Goal: Task Accomplishment & Management: Complete application form

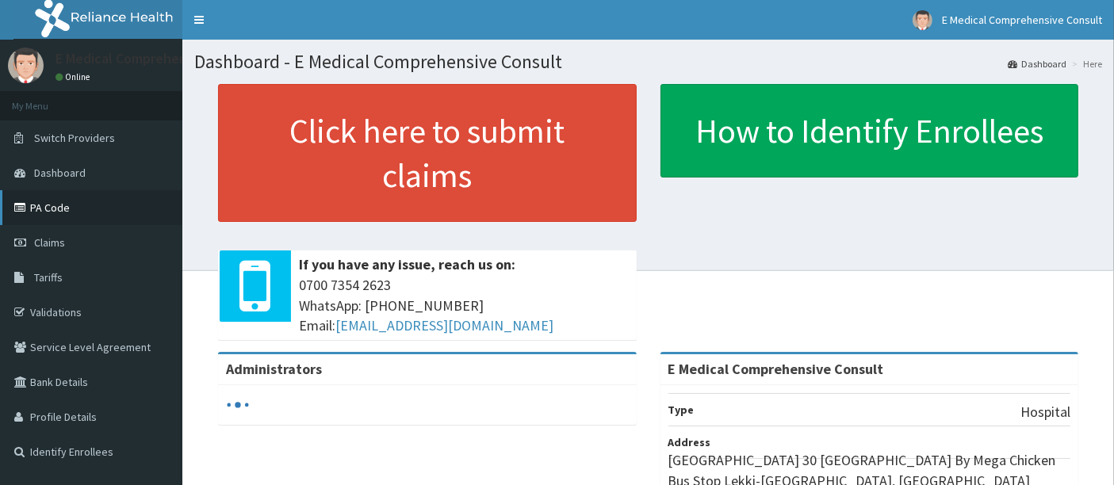
click at [60, 209] on link "PA Code" at bounding box center [91, 207] width 182 height 35
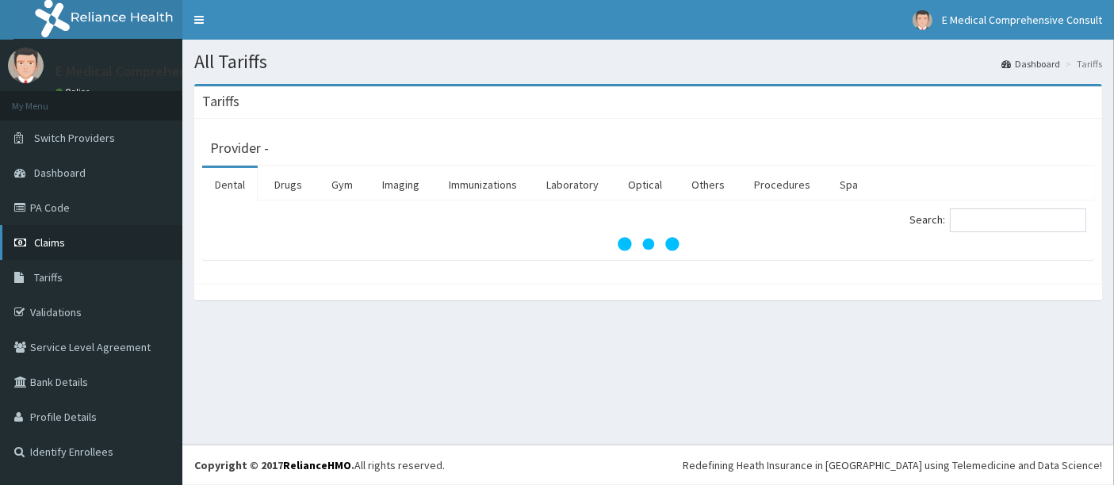
drag, startPoint x: 0, startPoint y: 0, endPoint x: 52, endPoint y: 239, distance: 244.2
click at [52, 239] on span "Claims" at bounding box center [49, 242] width 31 height 14
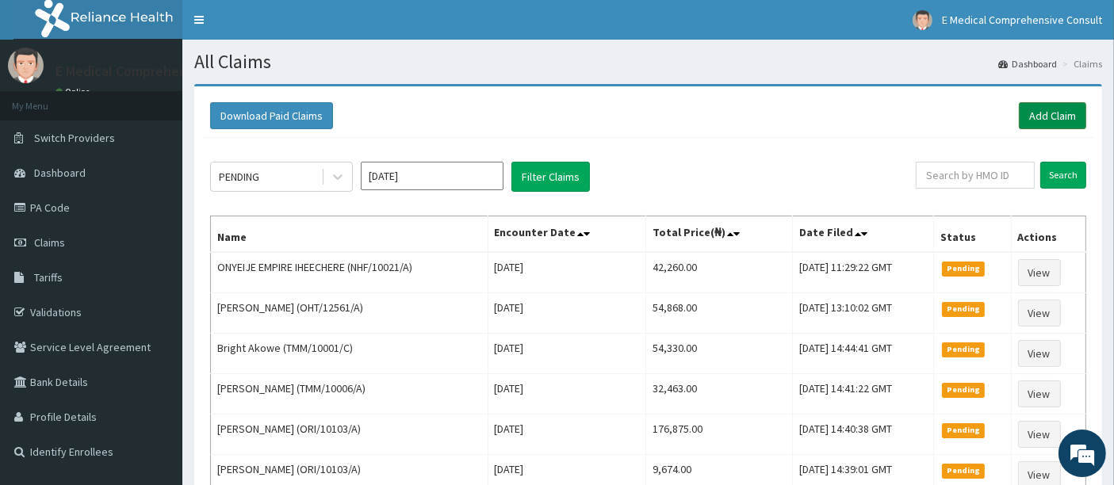
click at [1039, 118] on link "Add Claim" at bounding box center [1052, 115] width 67 height 27
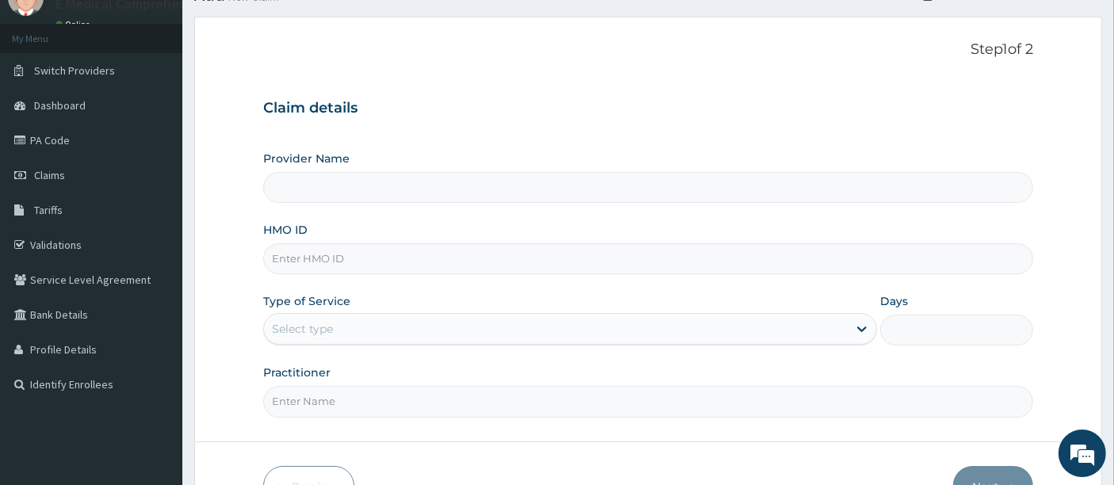
scroll to position [71, 0]
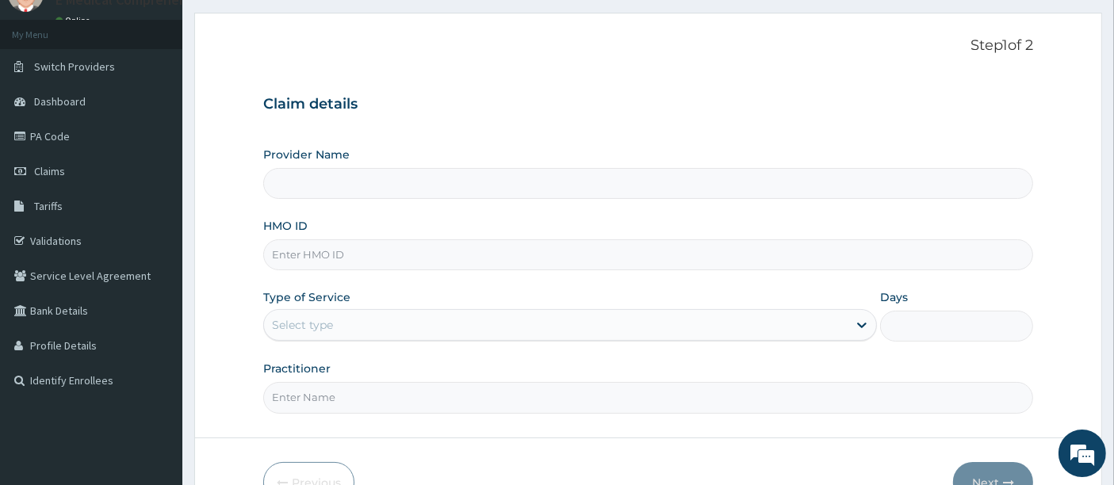
type input "E Medical Comprehensive Consult"
click at [405, 255] on input "HMO ID" at bounding box center [648, 254] width 771 height 31
paste input "HSS/10045/E"
type input "HSS/10045/E"
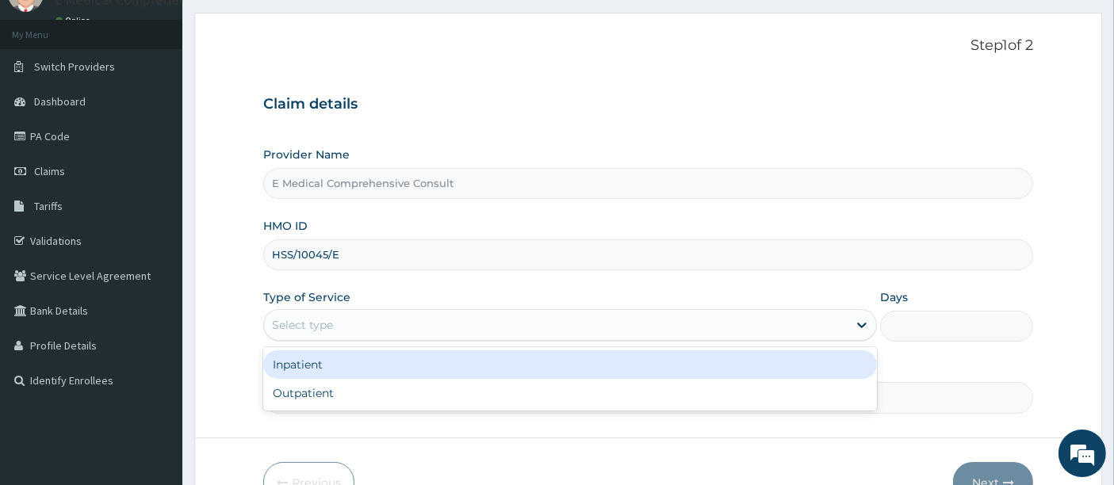
click at [426, 309] on div "Select type" at bounding box center [570, 325] width 614 height 32
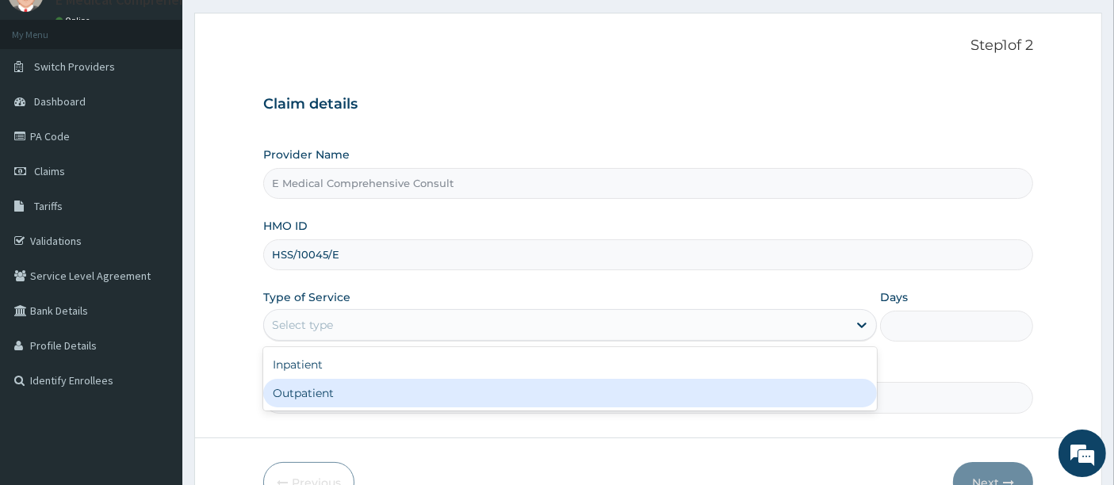
click at [364, 404] on div "Outpatient" at bounding box center [570, 393] width 614 height 29
type input "1"
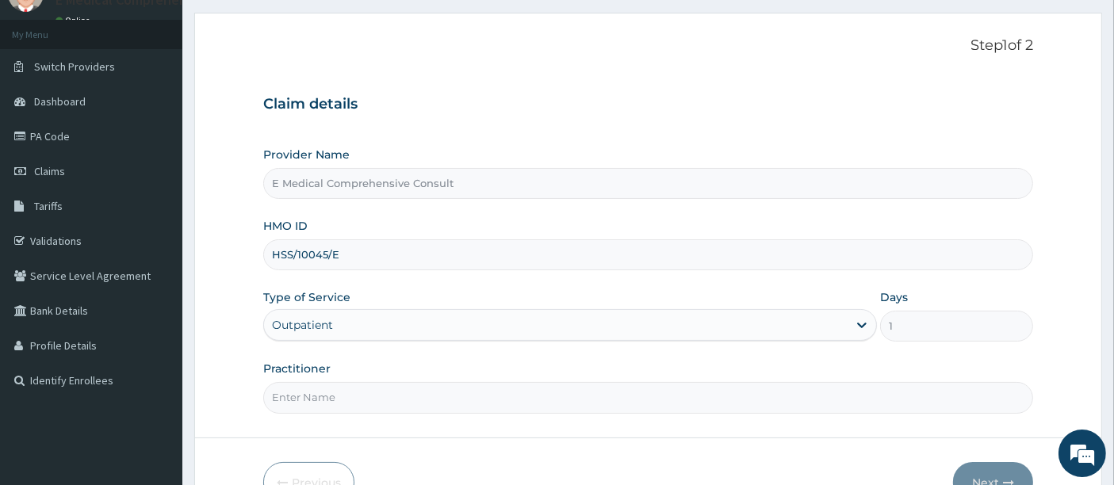
click at [364, 404] on input "Practitioner" at bounding box center [648, 397] width 771 height 31
type input "[PERSON_NAME]"
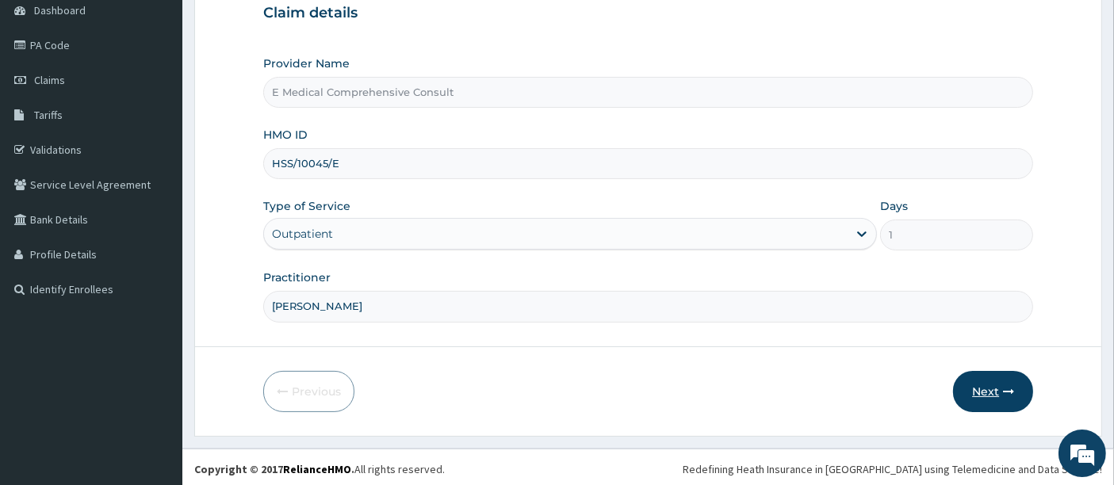
click at [993, 392] on button "Next" at bounding box center [993, 391] width 80 height 41
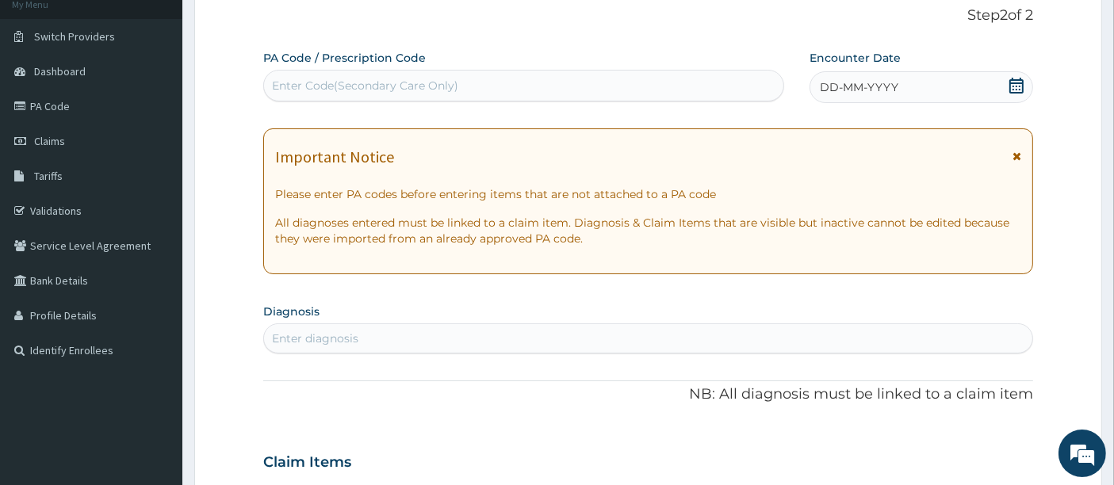
scroll to position [101, 0]
click at [302, 84] on div "Enter Code(Secondary Care Only)" at bounding box center [365, 86] width 186 height 16
paste input "PA/1D8386"
type input "PA/1D8386"
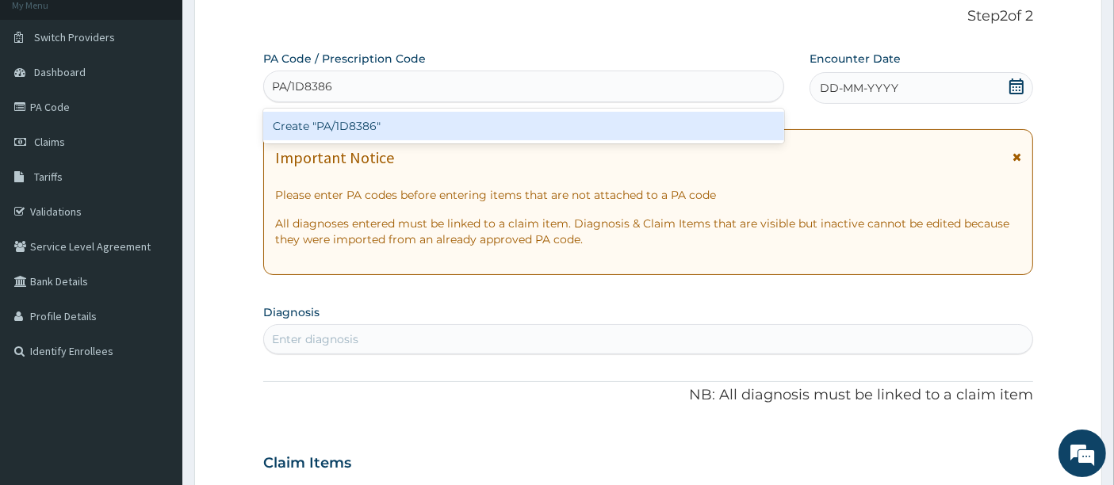
click at [308, 119] on div "Create "PA/1D8386"" at bounding box center [524, 126] width 522 height 29
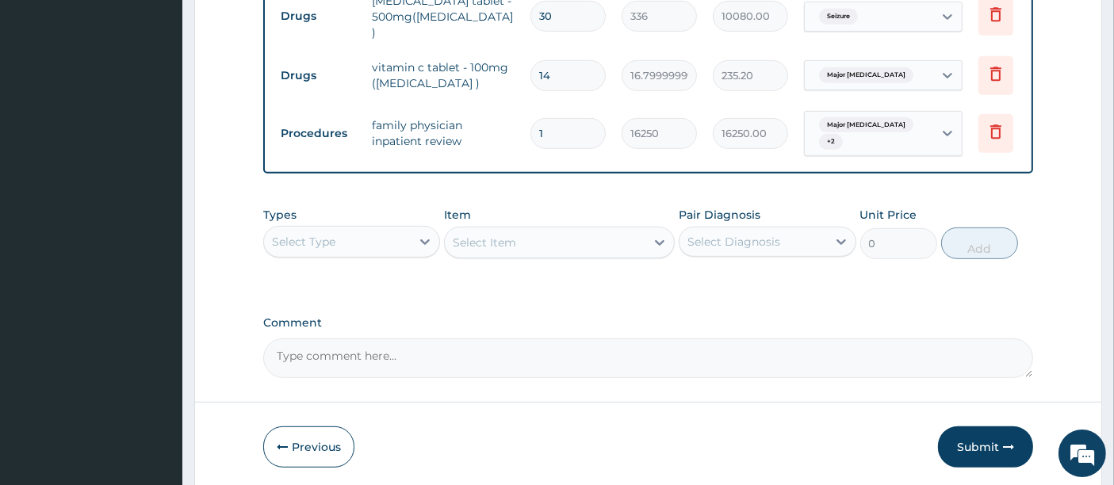
scroll to position [866, 0]
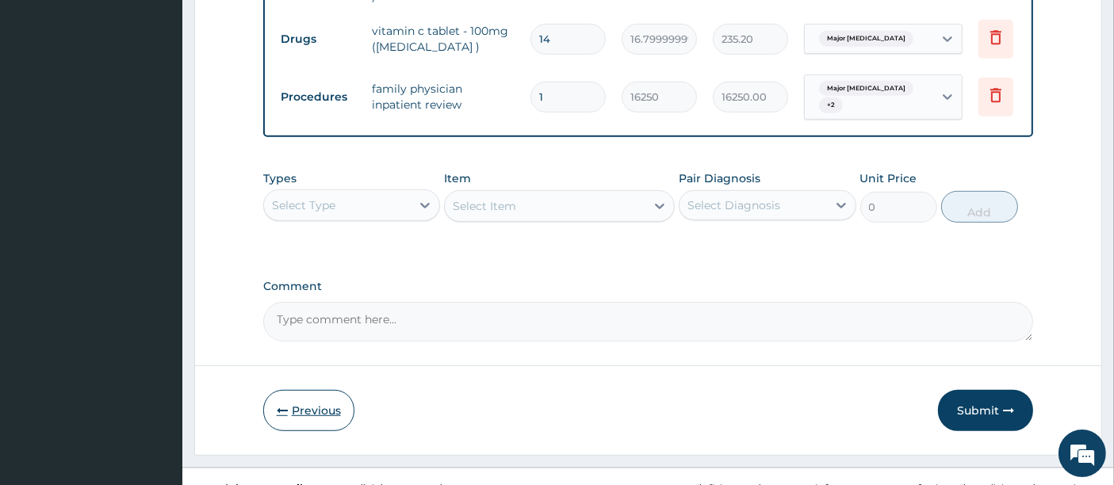
click at [298, 390] on button "Previous" at bounding box center [308, 410] width 91 height 41
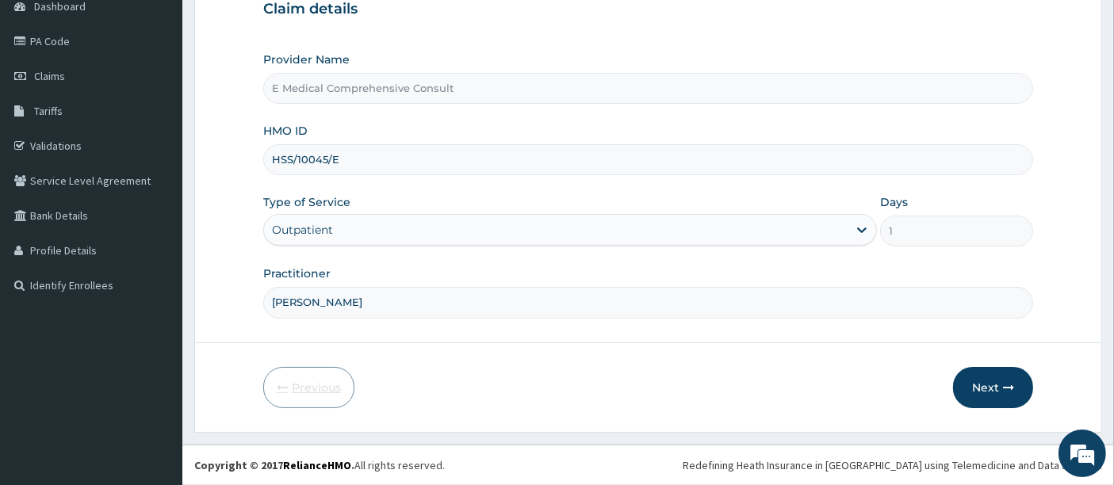
scroll to position [163, 0]
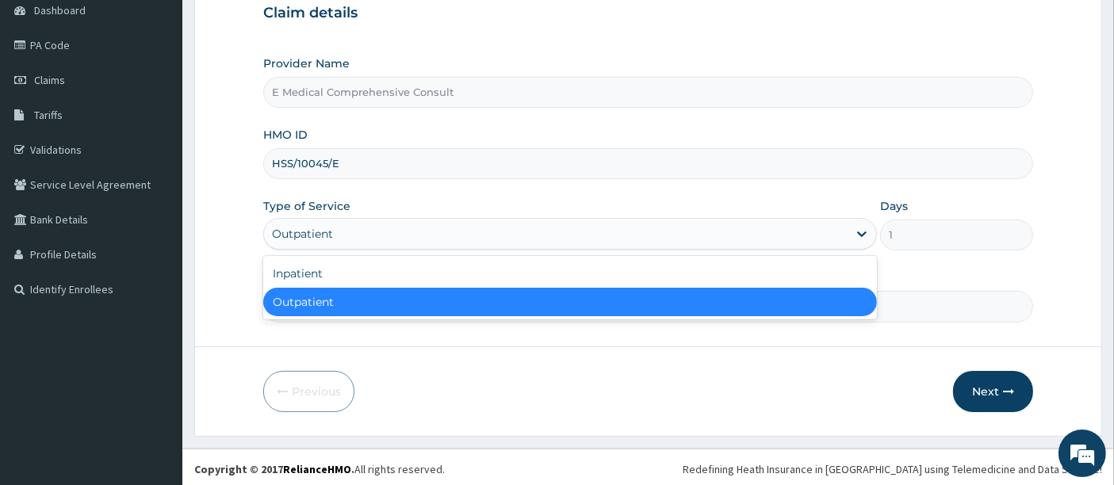
click at [555, 228] on div "Outpatient" at bounding box center [556, 233] width 584 height 25
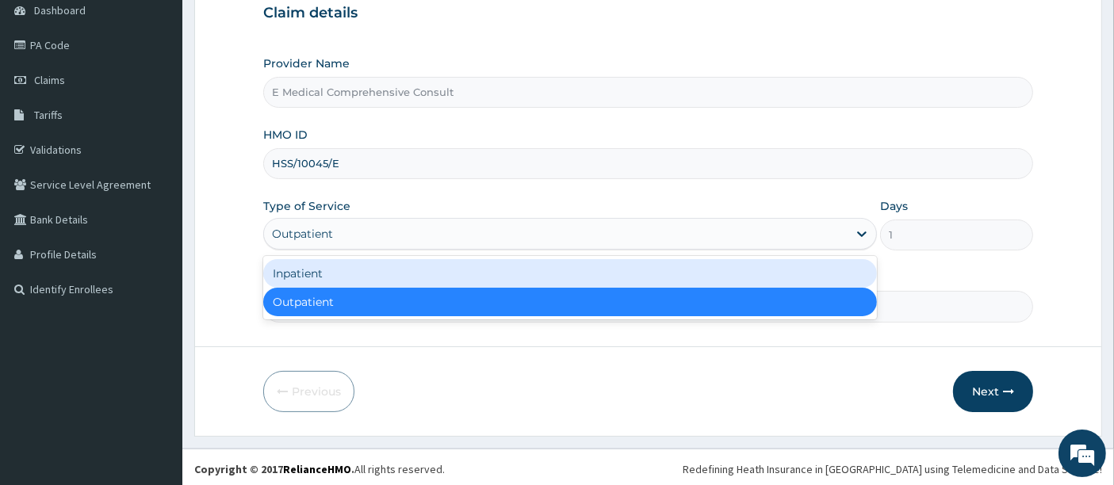
click at [404, 275] on div "Inpatient" at bounding box center [570, 273] width 614 height 29
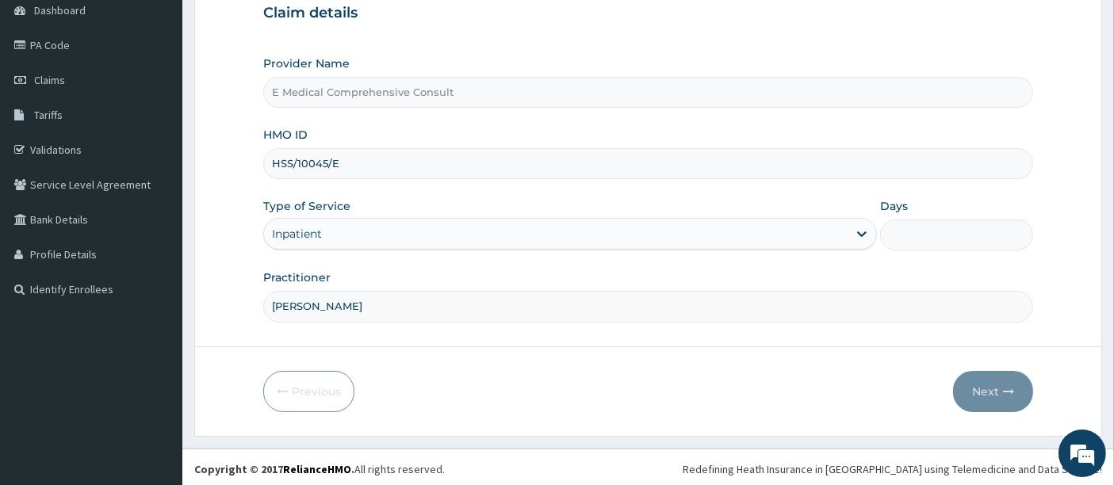
click at [905, 229] on input "Days" at bounding box center [957, 235] width 154 height 31
type input "3"
click at [990, 392] on button "Next" at bounding box center [993, 391] width 80 height 41
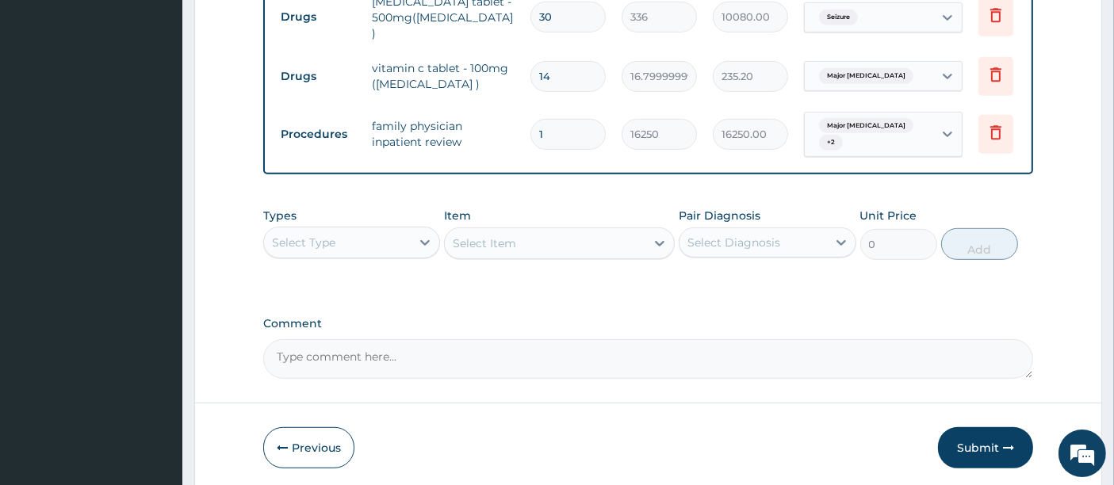
scroll to position [866, 0]
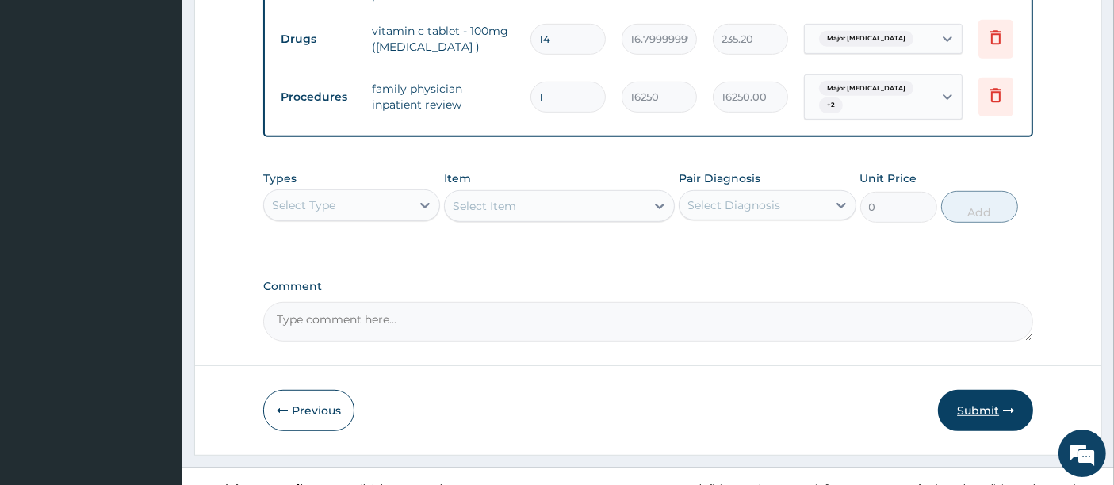
click at [971, 390] on button "Submit" at bounding box center [985, 410] width 95 height 41
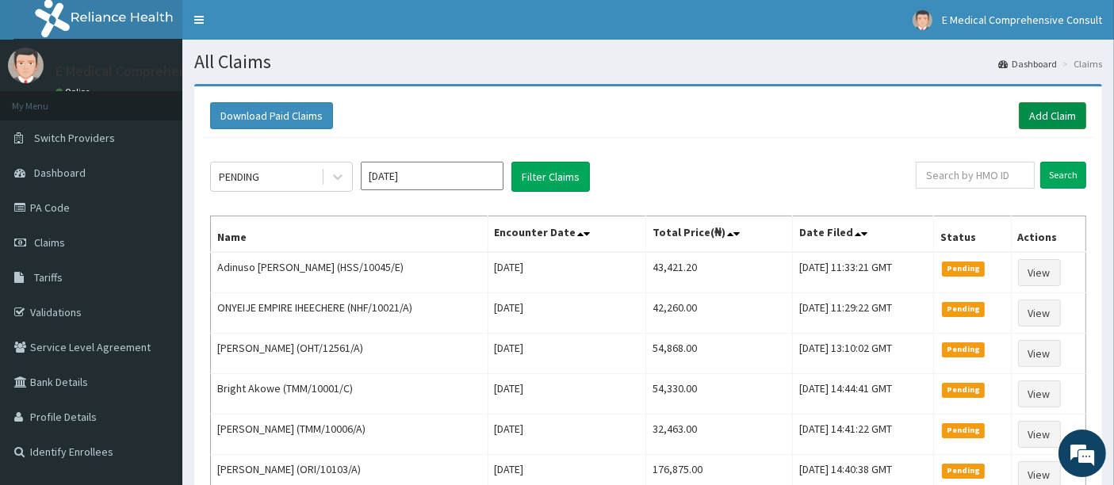
click at [1044, 117] on link "Add Claim" at bounding box center [1052, 115] width 67 height 27
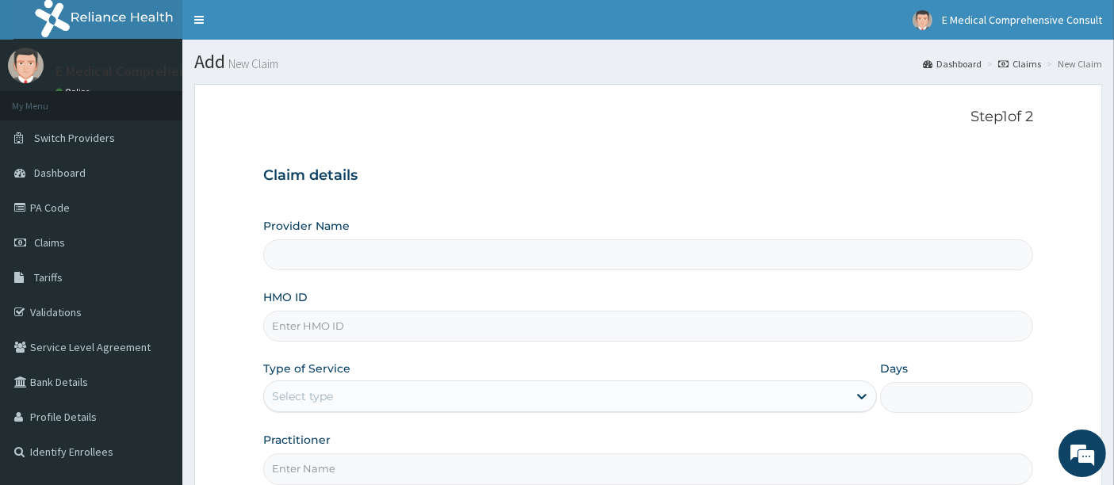
type input "E Medical Comprehensive Consult"
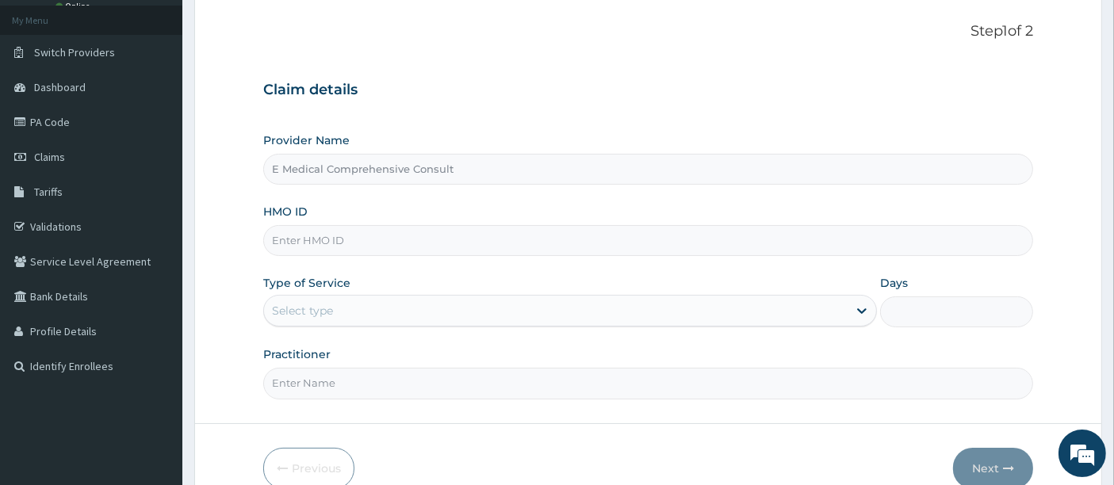
click at [365, 248] on input "HMO ID" at bounding box center [648, 240] width 771 height 31
paste input "CLQ/10002/A"
type input "CLQ/10002/A"
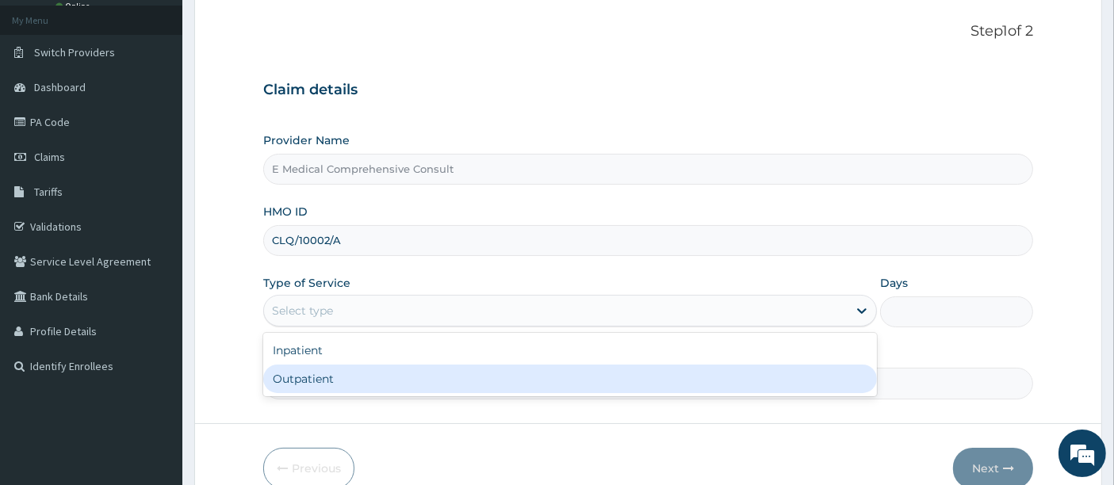
drag, startPoint x: 301, startPoint y: 305, endPoint x: 299, endPoint y: 377, distance: 71.4
click at [299, 327] on div "option Outpatient focused, 2 of 2. 2 results available. Use Up and Down to choo…" at bounding box center [570, 311] width 614 height 32
click at [299, 377] on div "Outpatient" at bounding box center [570, 379] width 614 height 29
type input "1"
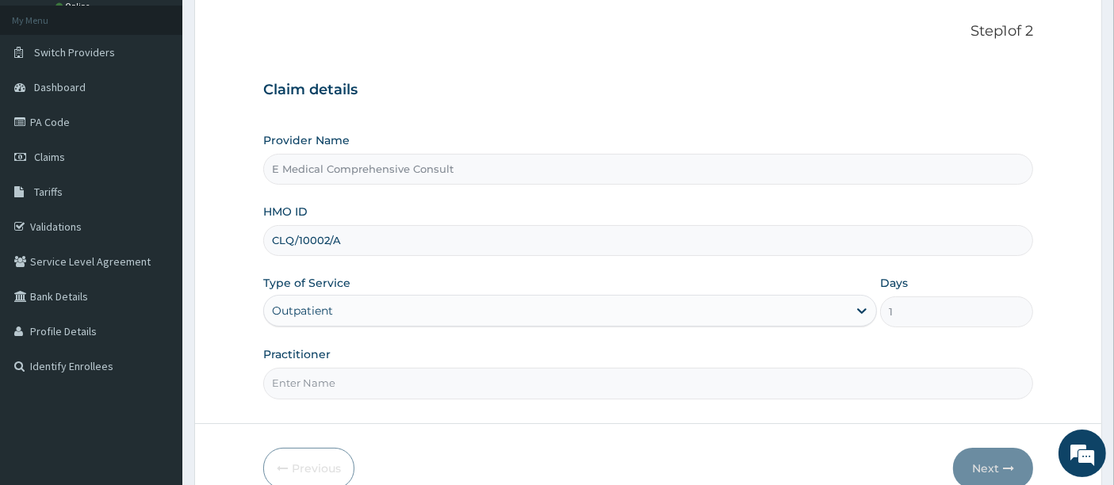
click at [299, 377] on input "Practitioner" at bounding box center [648, 383] width 771 height 31
type input "[PERSON_NAME]"
click at [974, 461] on button "Next" at bounding box center [993, 468] width 80 height 41
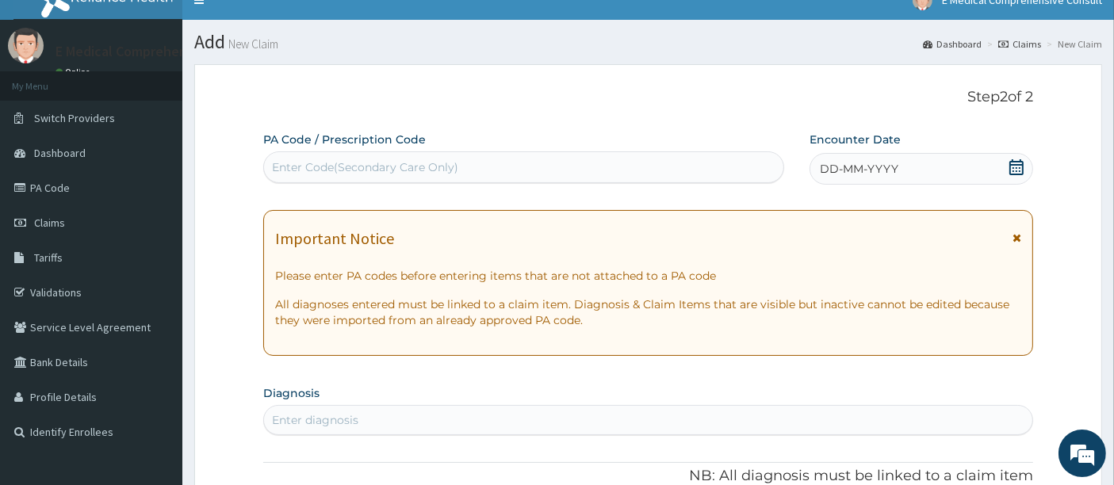
scroll to position [17, 0]
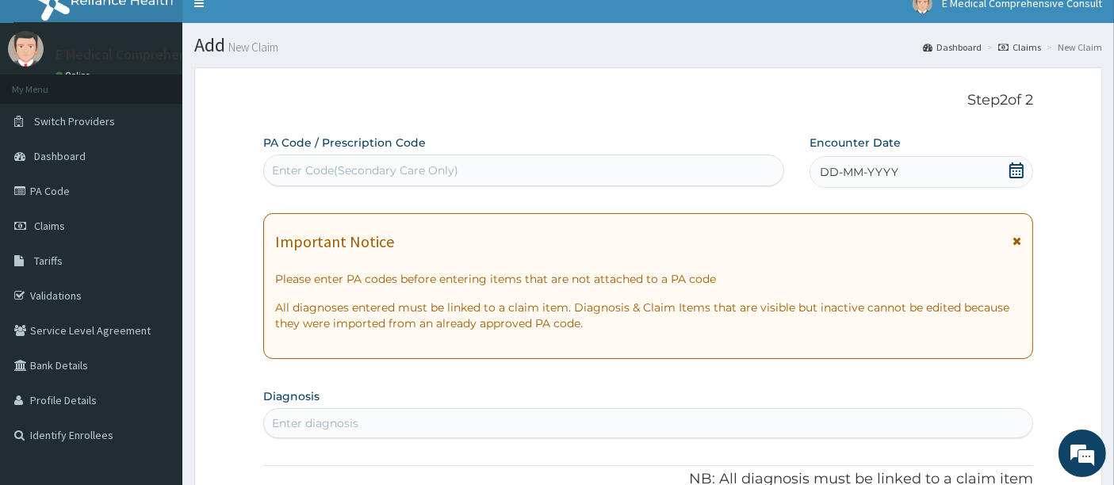
click at [291, 168] on div "Enter Code(Secondary Care Only)" at bounding box center [365, 171] width 186 height 16
paste input "PA/992B34"
type input "PA/992B34"
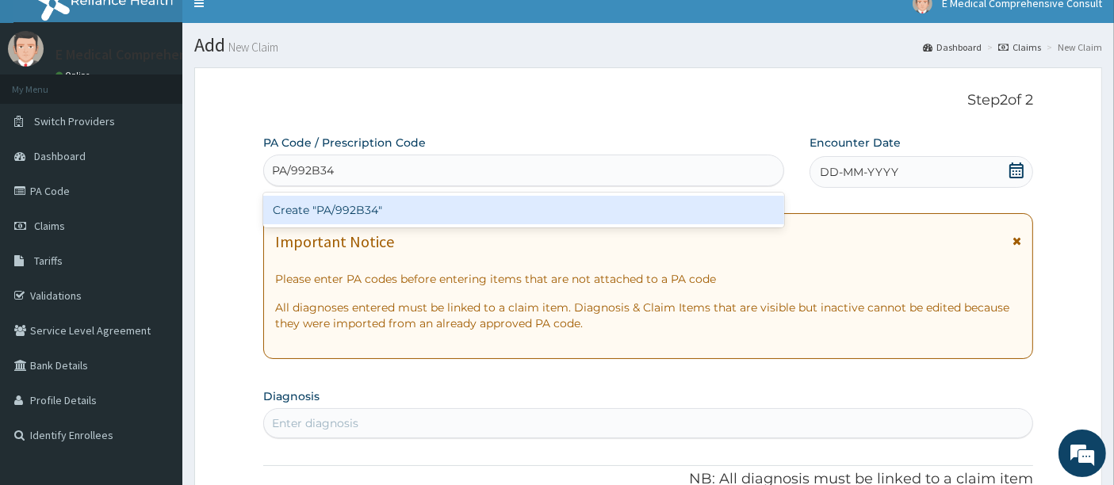
click at [313, 215] on div "Create "PA/992B34"" at bounding box center [524, 210] width 522 height 29
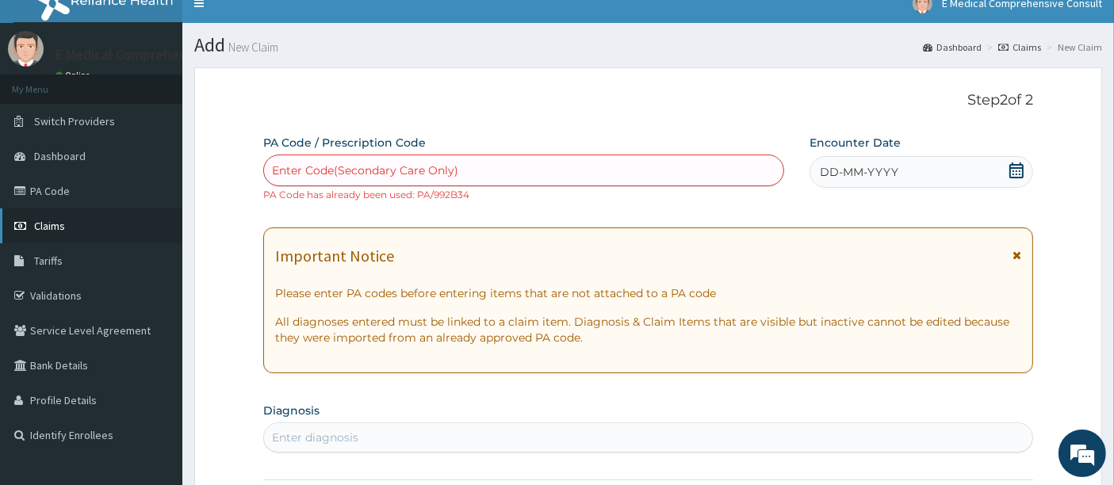
click at [66, 228] on link "Claims" at bounding box center [91, 226] width 182 height 35
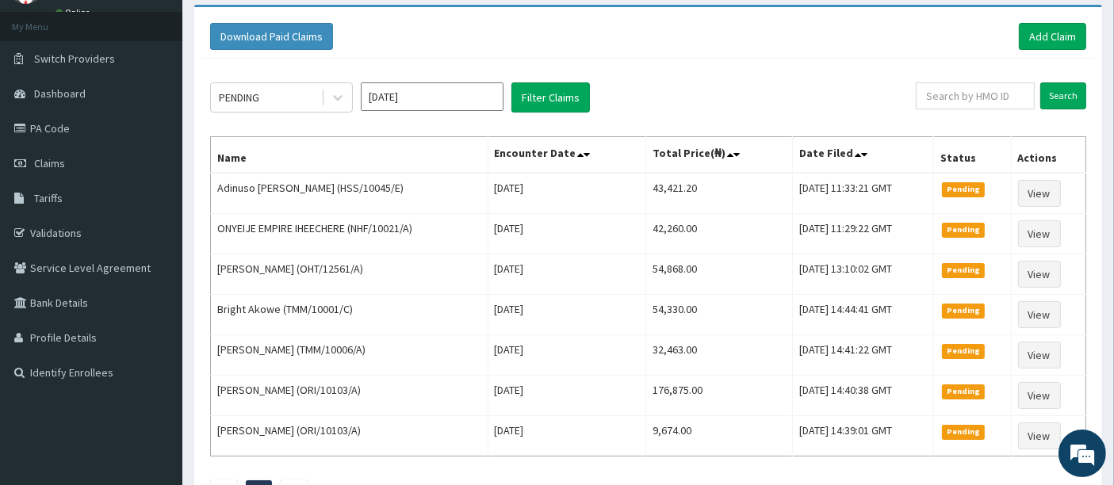
scroll to position [80, 0]
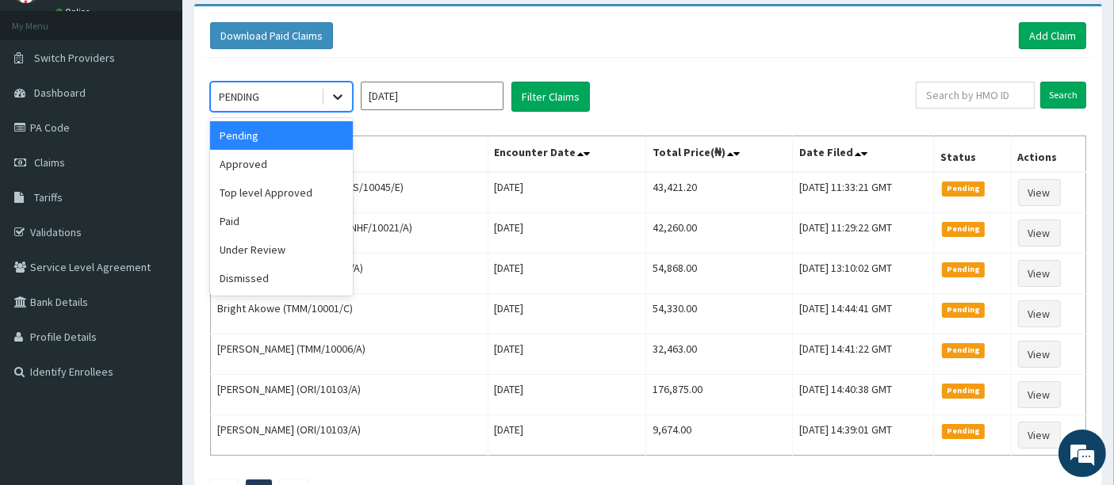
click at [337, 99] on icon at bounding box center [338, 97] width 16 height 16
click at [267, 166] on div "Approved" at bounding box center [281, 164] width 143 height 29
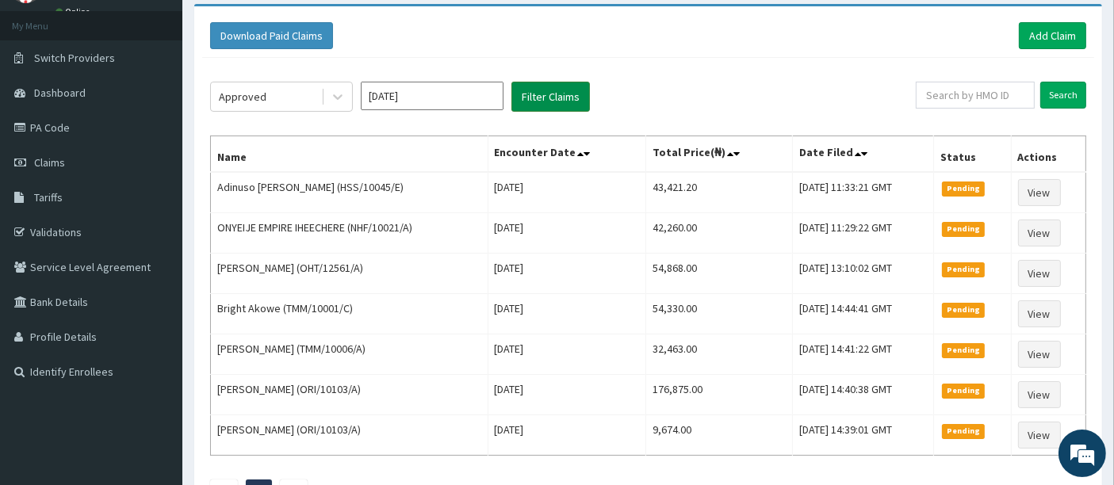
click at [530, 103] on button "Filter Claims" at bounding box center [550, 97] width 78 height 30
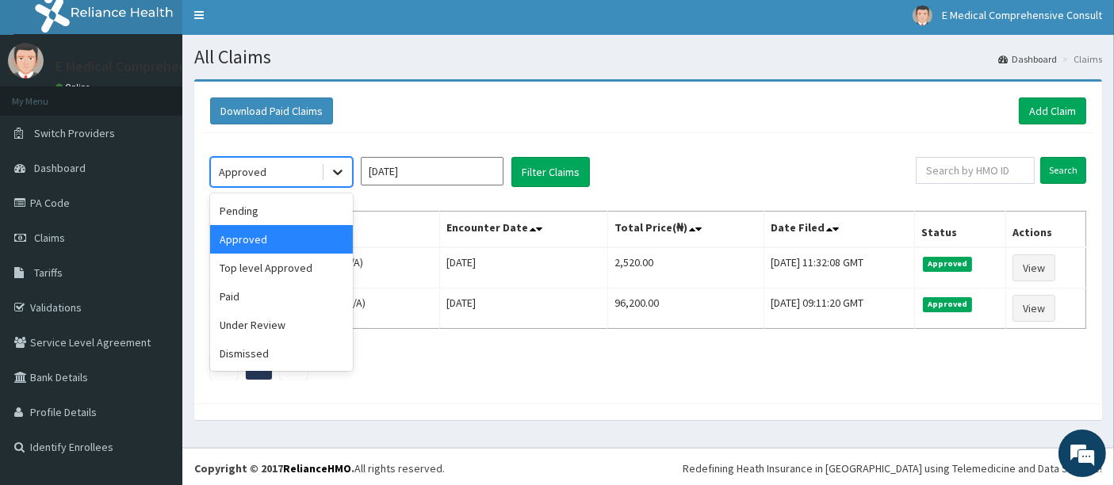
click at [340, 176] on icon at bounding box center [338, 172] width 16 height 16
click at [262, 262] on div "Top level Approved" at bounding box center [281, 268] width 143 height 29
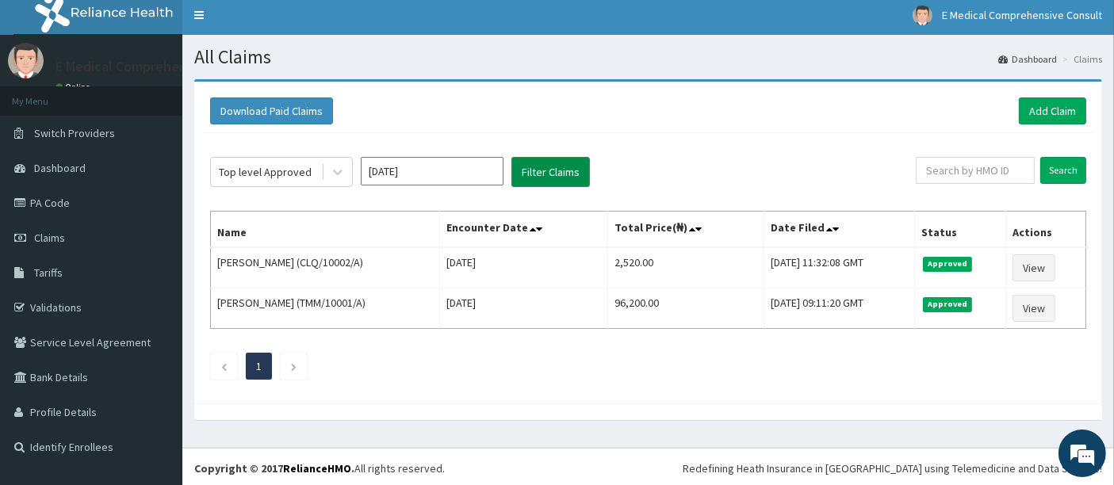
click at [528, 175] on button "Filter Claims" at bounding box center [550, 172] width 78 height 30
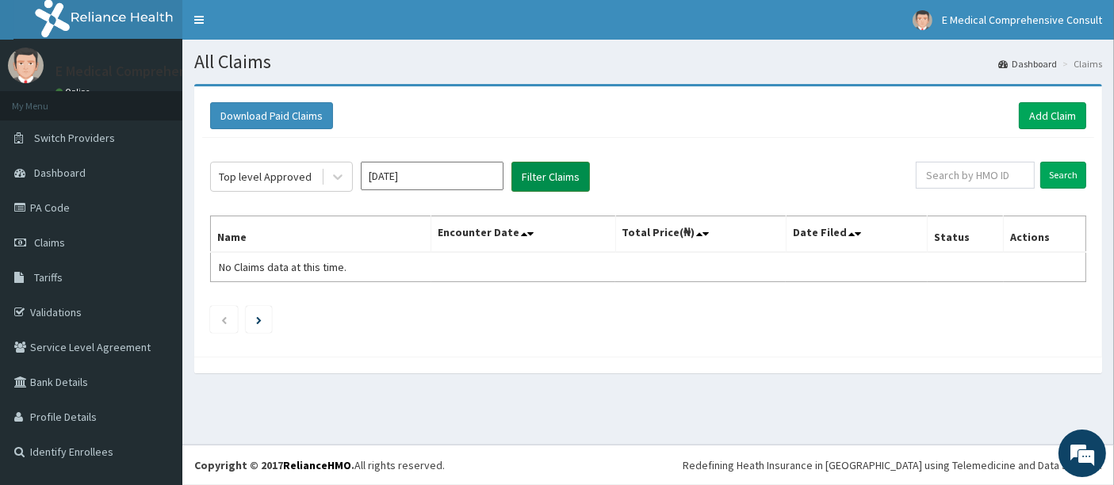
scroll to position [0, 0]
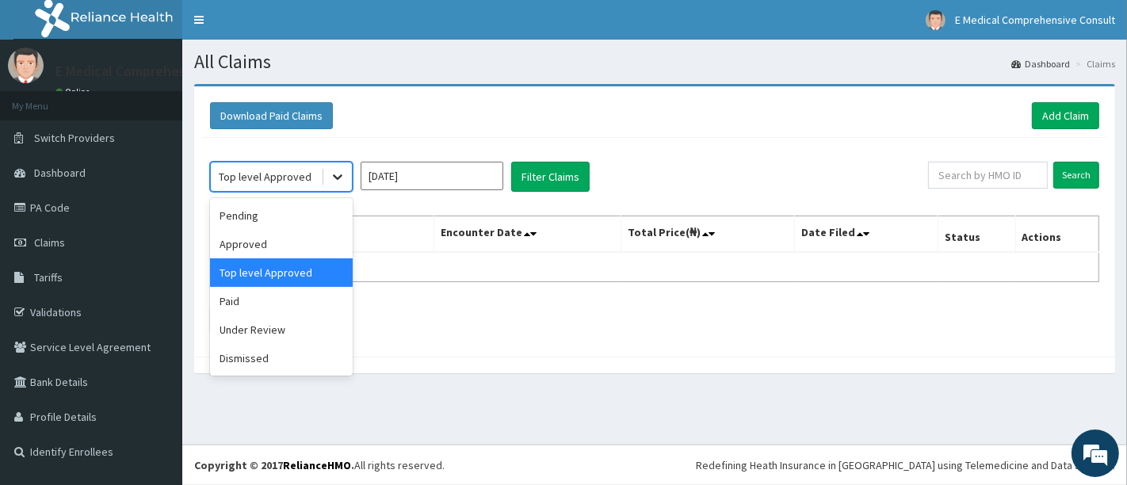
click at [326, 183] on div at bounding box center [337, 177] width 29 height 29
click at [254, 323] on div "Under Review" at bounding box center [281, 330] width 143 height 29
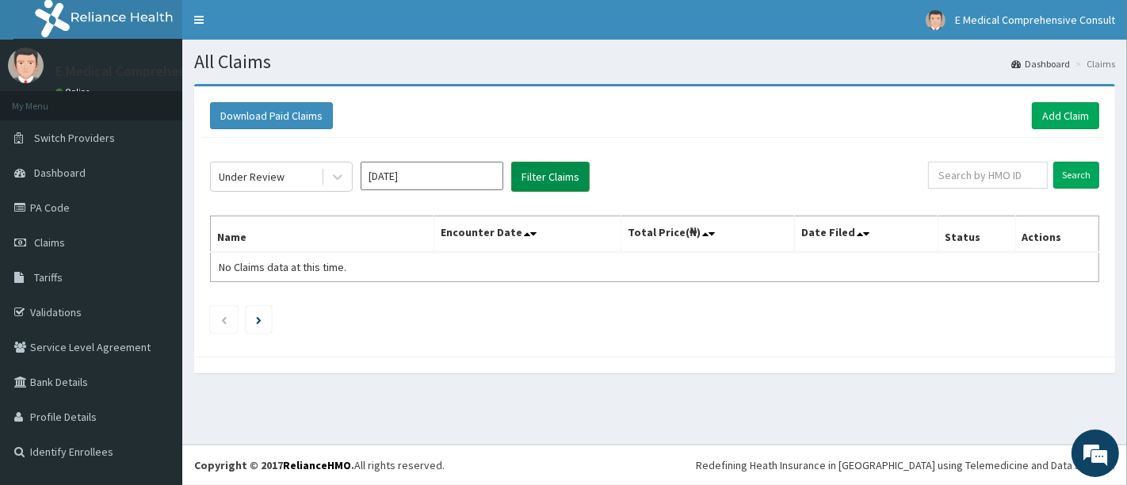
click at [534, 180] on button "Filter Claims" at bounding box center [550, 177] width 78 height 30
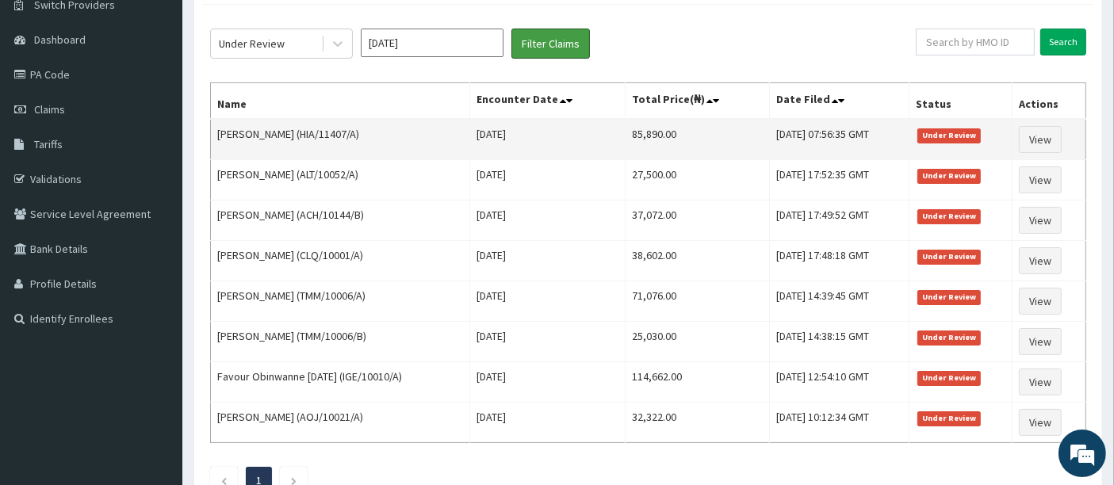
scroll to position [135, 0]
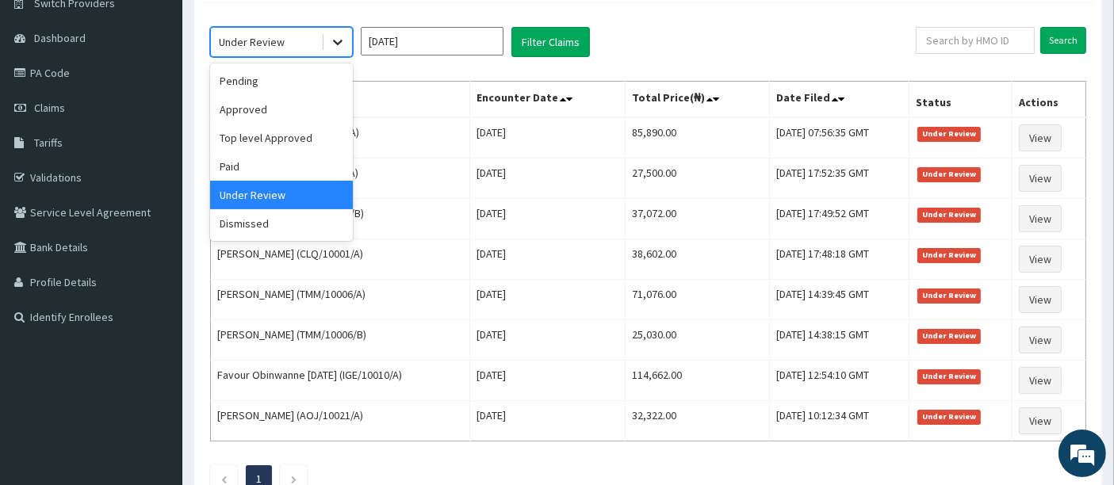
click at [330, 42] on icon at bounding box center [338, 42] width 16 height 16
click at [237, 168] on div "Paid" at bounding box center [281, 166] width 143 height 29
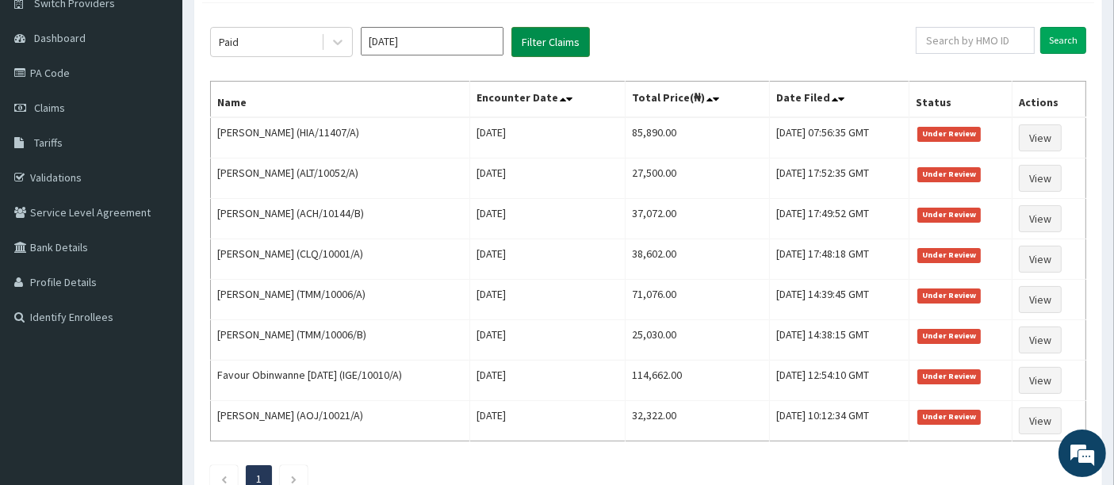
click at [541, 44] on button "Filter Claims" at bounding box center [550, 42] width 78 height 30
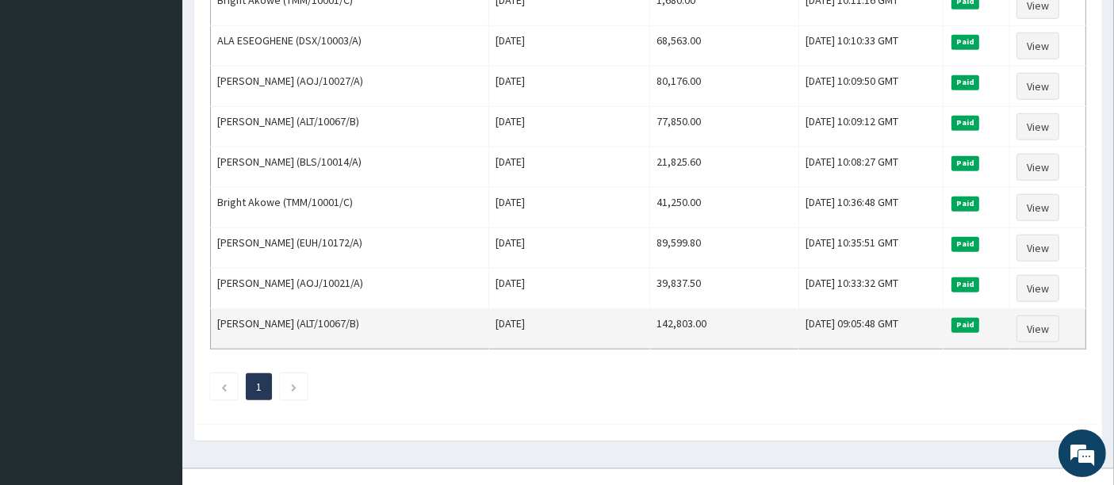
scroll to position [1348, 0]
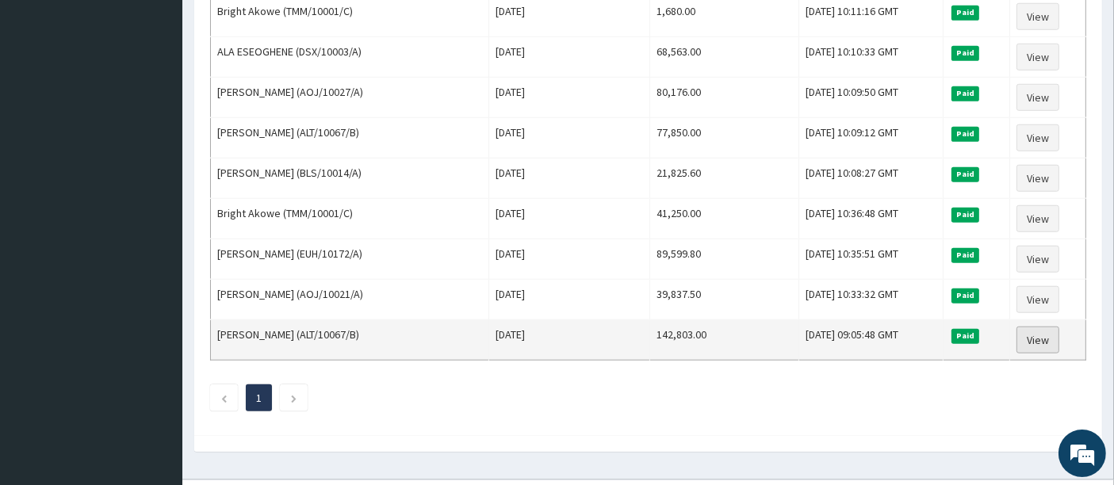
click at [1043, 327] on link "View" at bounding box center [1037, 340] width 43 height 27
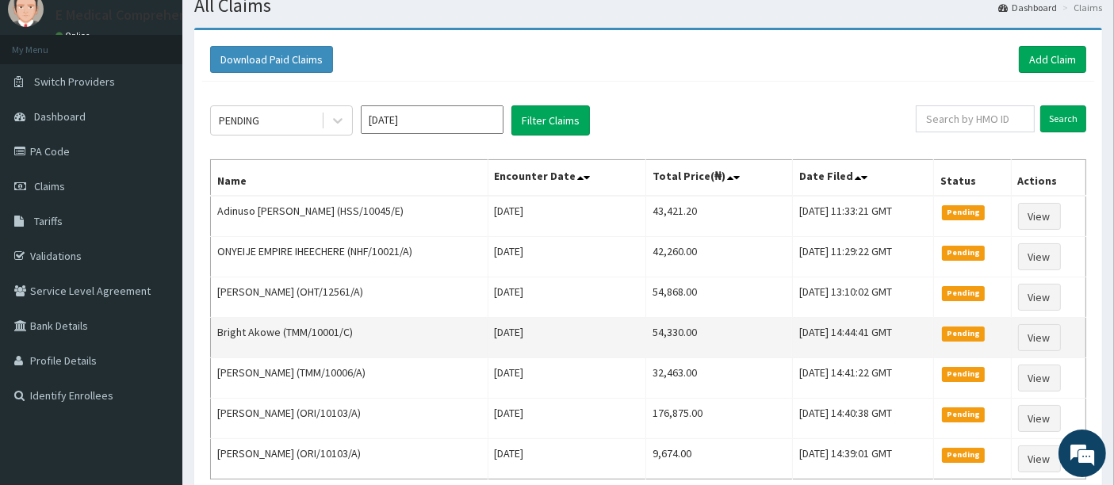
scroll to position [36, 0]
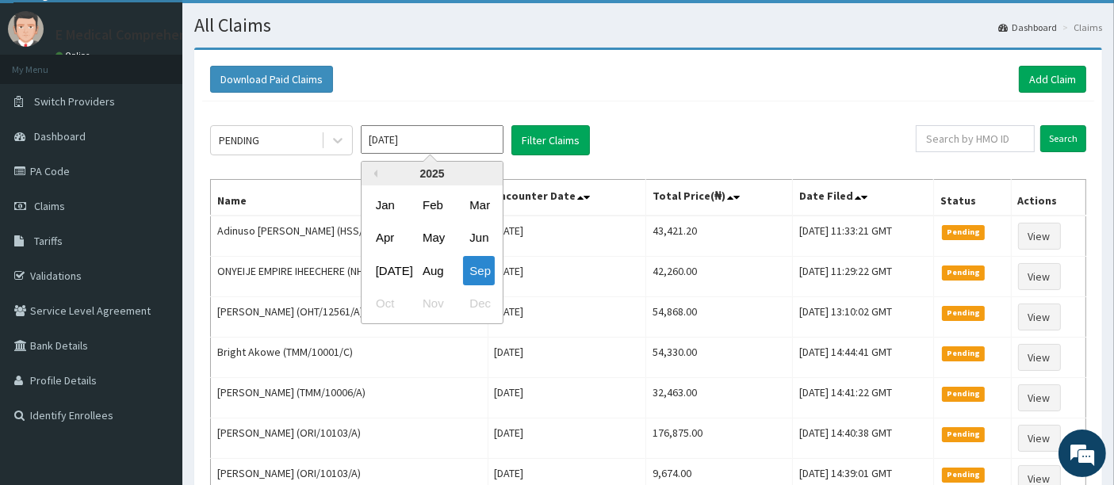
click at [469, 141] on input "Sep 2025" at bounding box center [432, 139] width 143 height 29
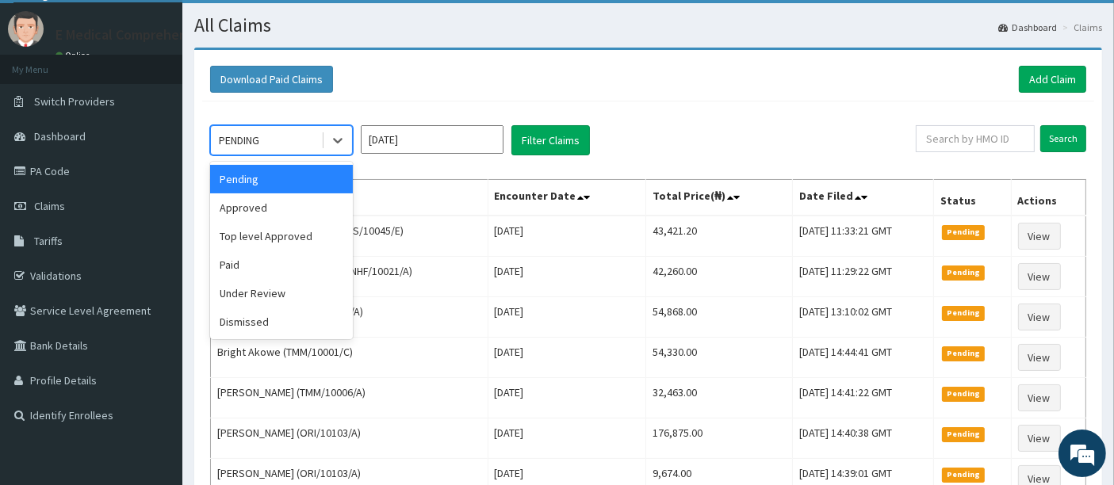
click at [304, 136] on div "PENDING" at bounding box center [266, 140] width 110 height 25
click at [262, 259] on div "Paid" at bounding box center [281, 265] width 143 height 29
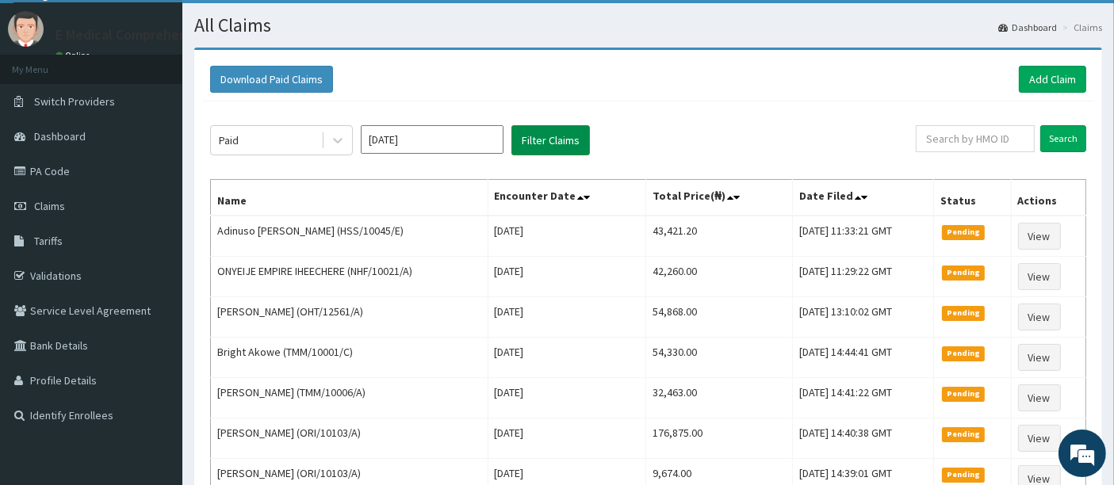
click at [543, 139] on button "Filter Claims" at bounding box center [550, 140] width 78 height 30
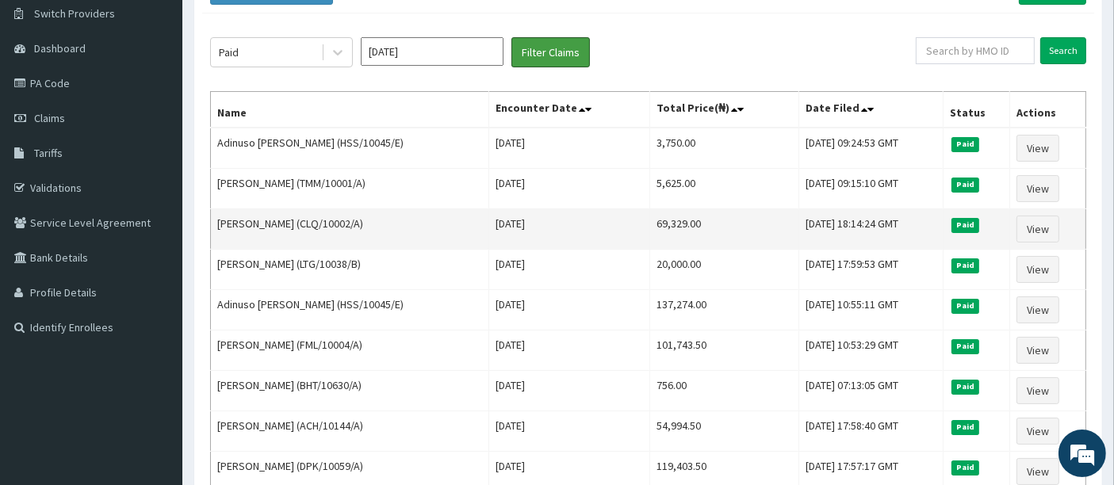
scroll to position [129, 0]
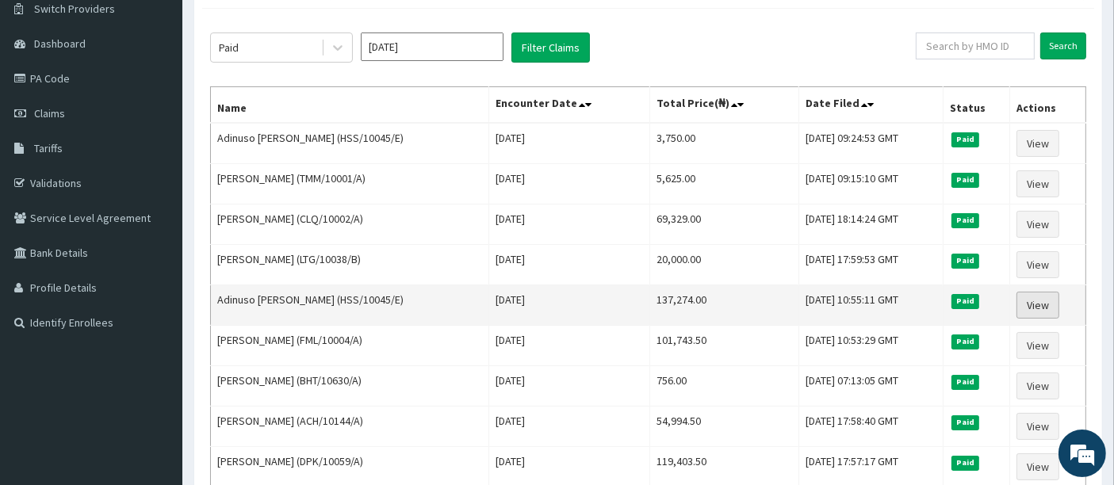
click at [1036, 296] on link "View" at bounding box center [1037, 305] width 43 height 27
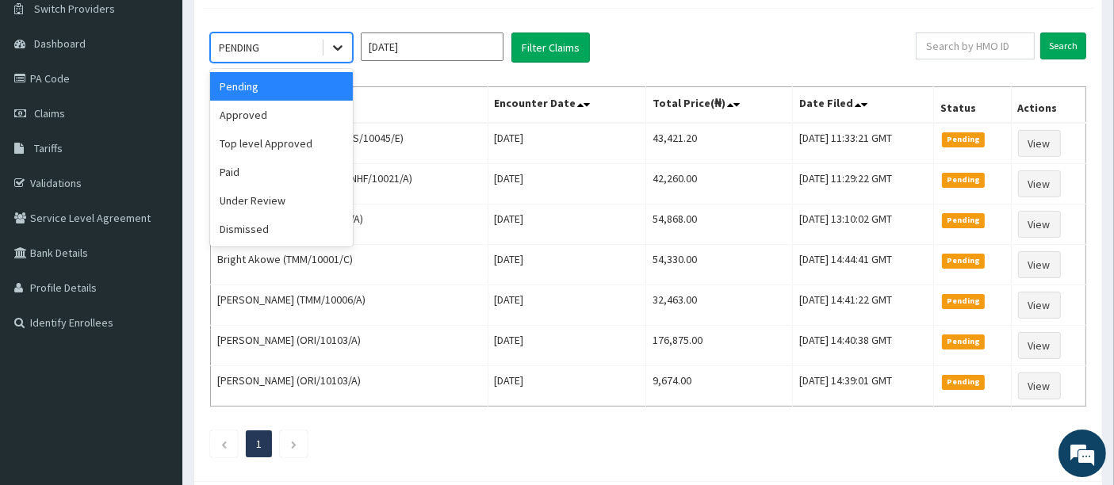
click at [336, 56] on div at bounding box center [337, 47] width 29 height 29
click at [247, 176] on div "Paid" at bounding box center [281, 172] width 143 height 29
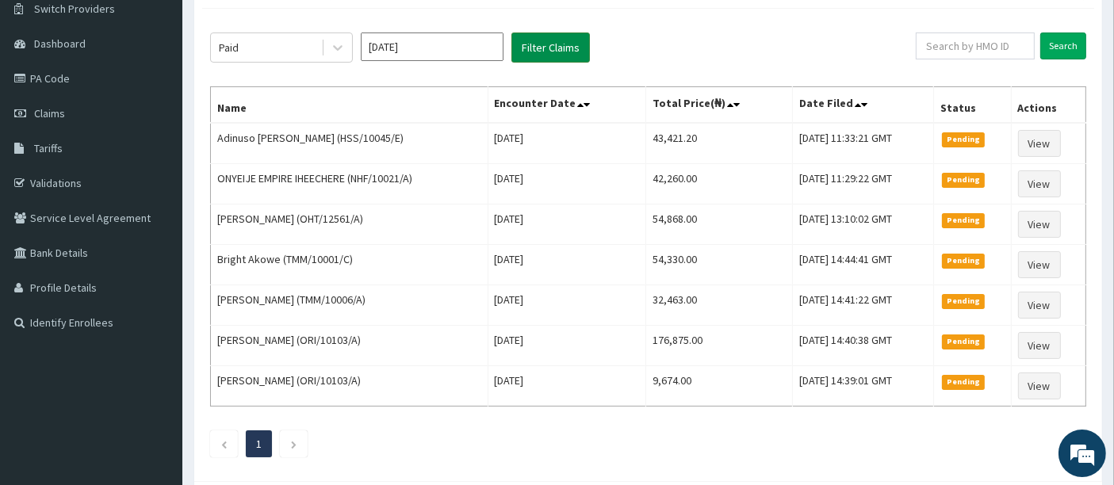
click at [533, 51] on button "Filter Claims" at bounding box center [550, 48] width 78 height 30
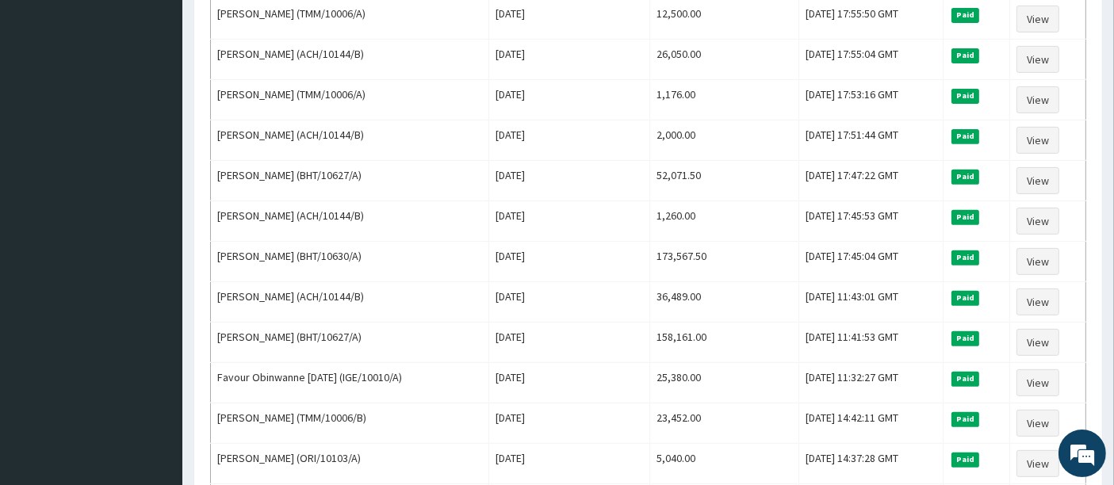
scroll to position [618, 0]
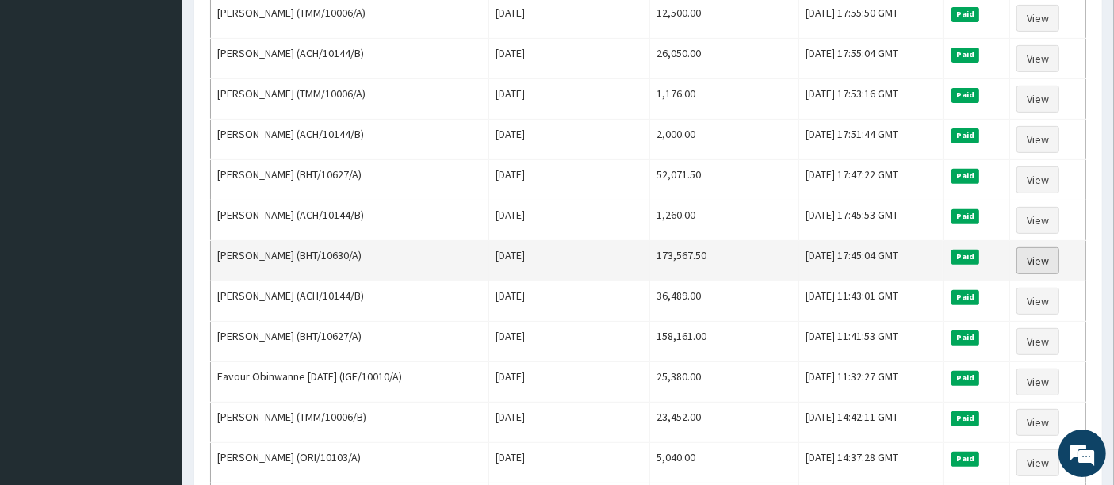
click at [1042, 247] on link "View" at bounding box center [1037, 260] width 43 height 27
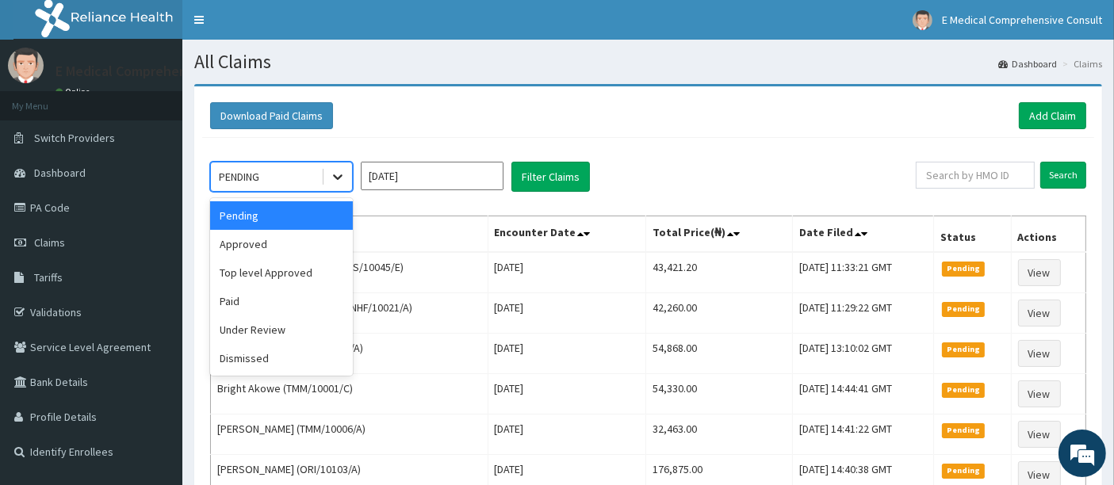
click at [339, 174] on icon at bounding box center [338, 177] width 16 height 16
click at [243, 295] on div "Paid" at bounding box center [281, 301] width 143 height 29
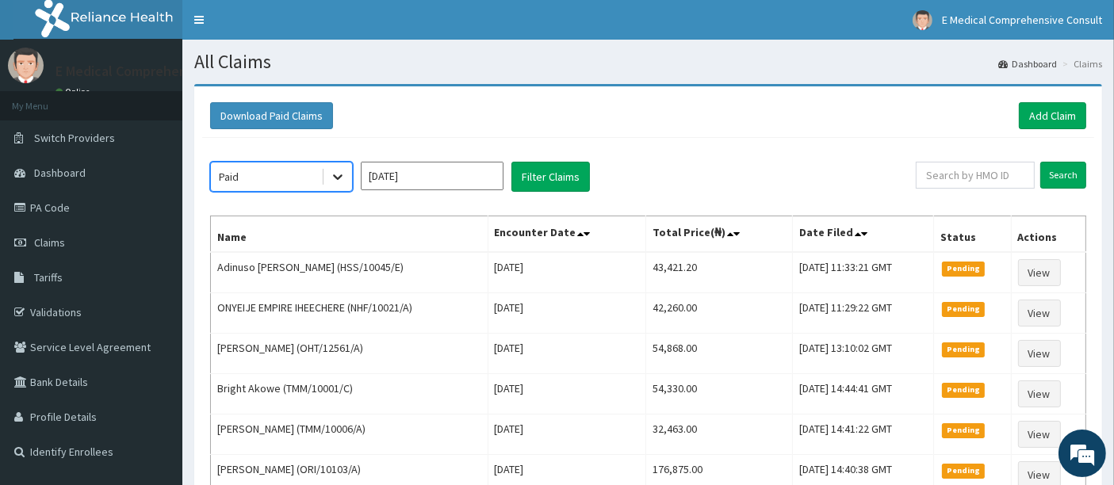
click at [336, 173] on icon at bounding box center [338, 177] width 16 height 16
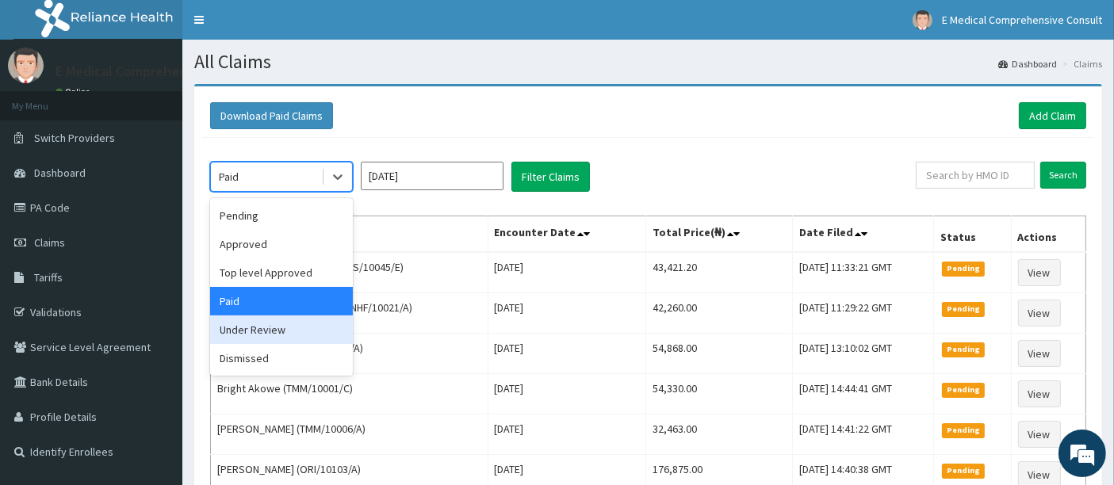
click at [274, 331] on div "Under Review" at bounding box center [281, 330] width 143 height 29
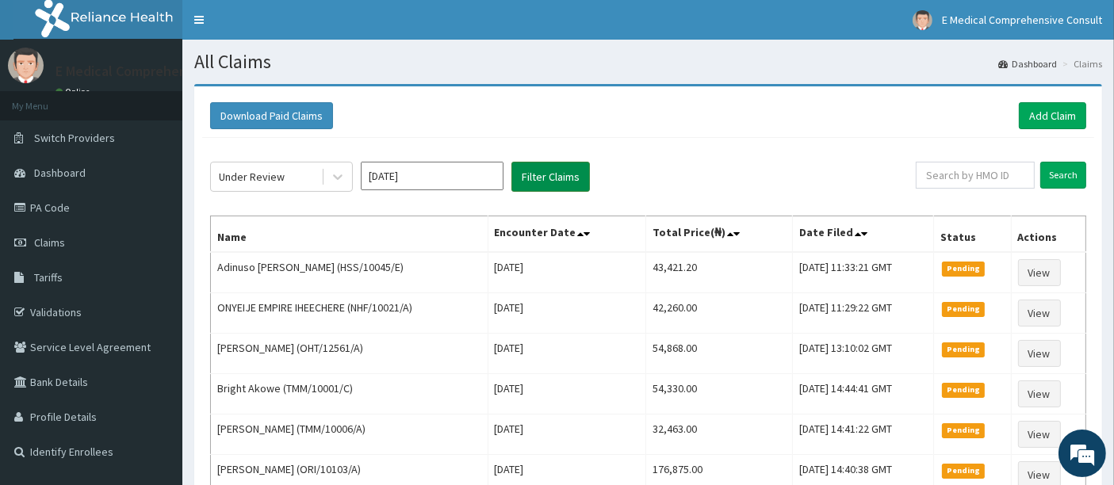
click at [538, 185] on button "Filter Claims" at bounding box center [550, 177] width 78 height 30
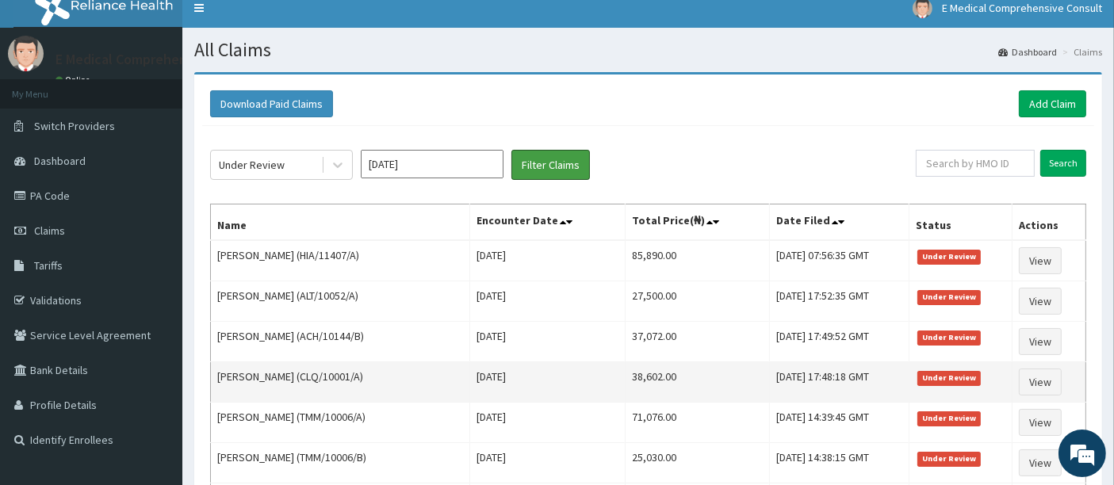
scroll to position [6, 0]
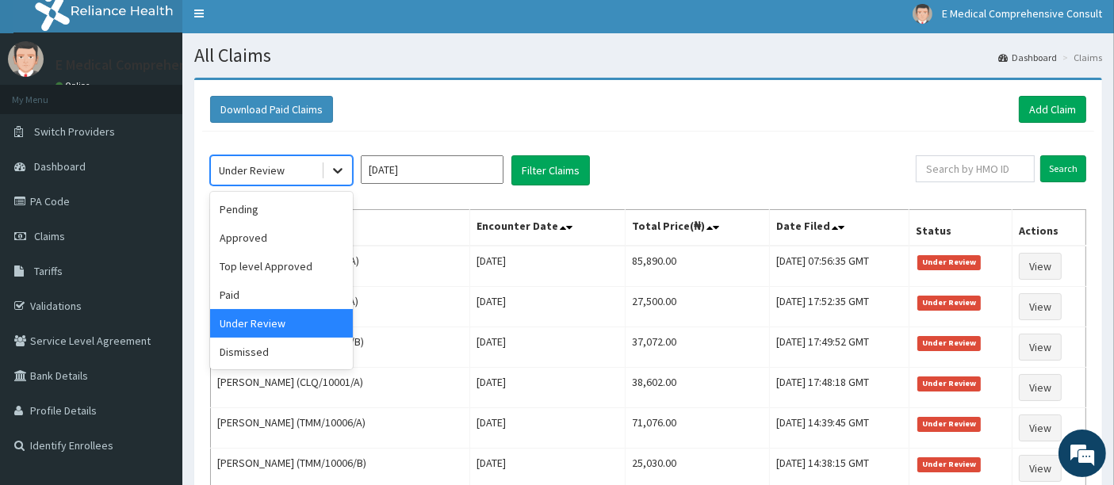
click at [335, 169] on icon at bounding box center [338, 172] width 10 height 6
click at [244, 235] on div "Approved" at bounding box center [281, 238] width 143 height 29
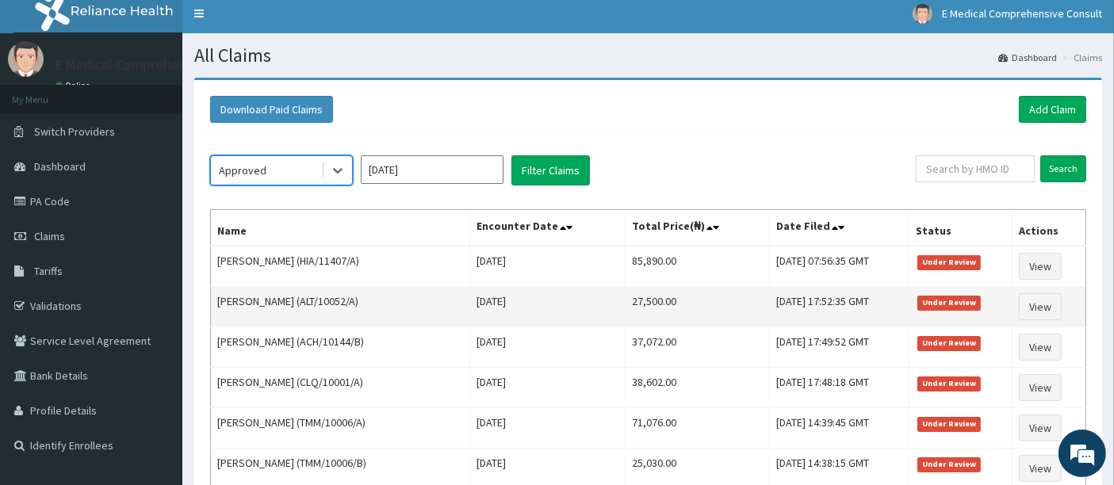
scroll to position [74, 0]
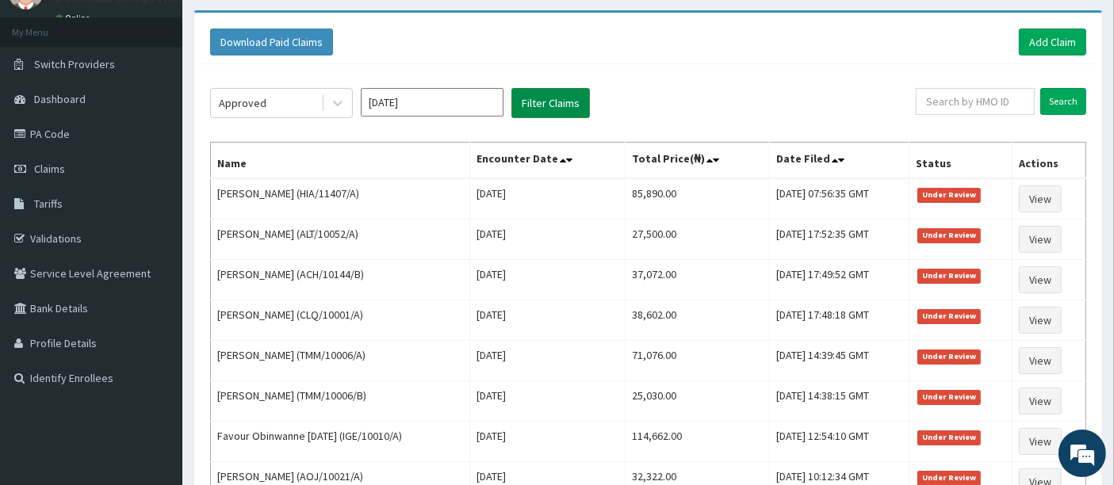
click at [549, 104] on button "Filter Claims" at bounding box center [550, 103] width 78 height 30
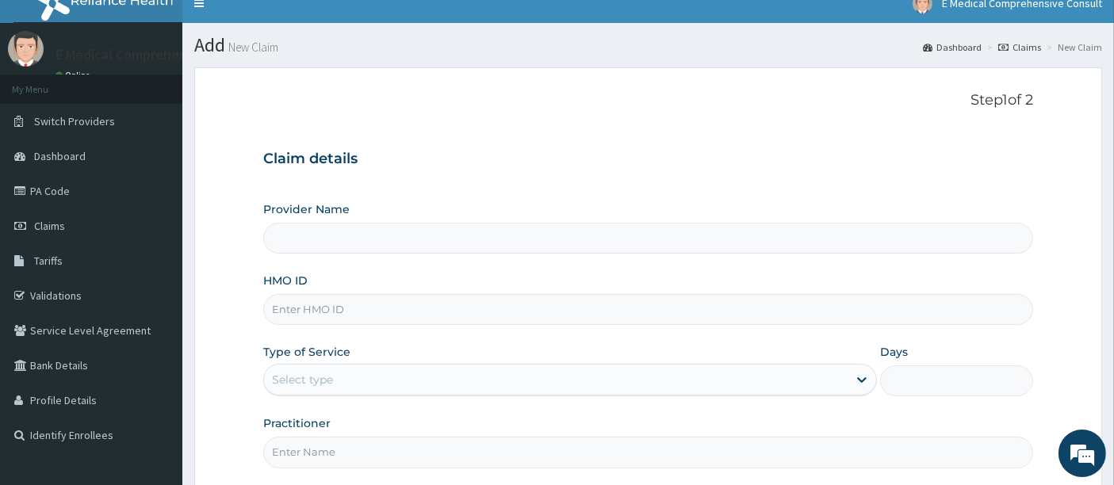
type input "E Medical Comprehensive Consult"
